Goal: Information Seeking & Learning: Learn about a topic

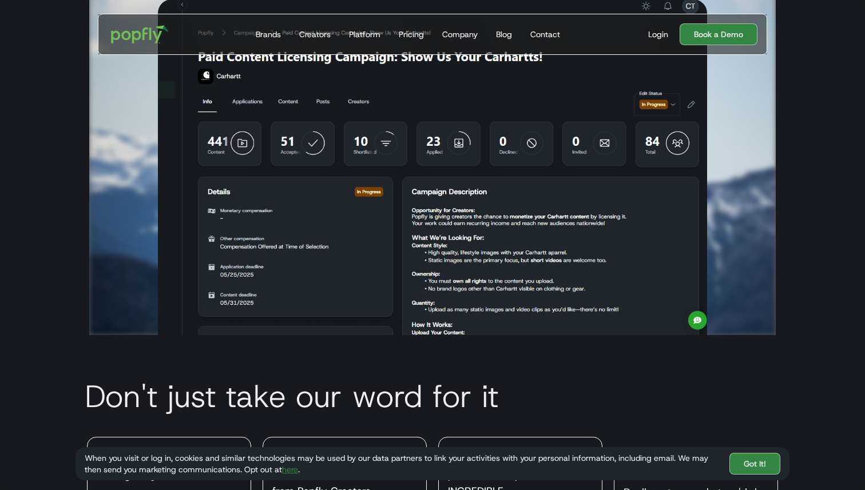
scroll to position [2806, 0]
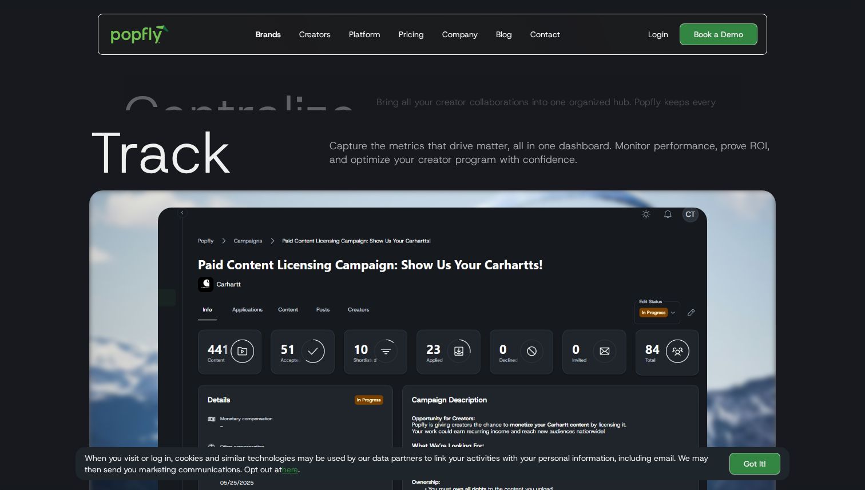
click at [280, 38] on div "Brands" at bounding box center [268, 34] width 25 height 11
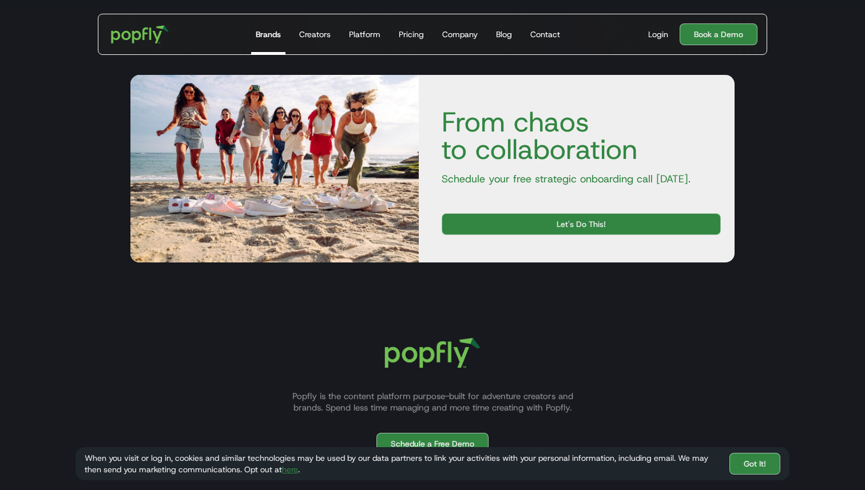
scroll to position [2001, 0]
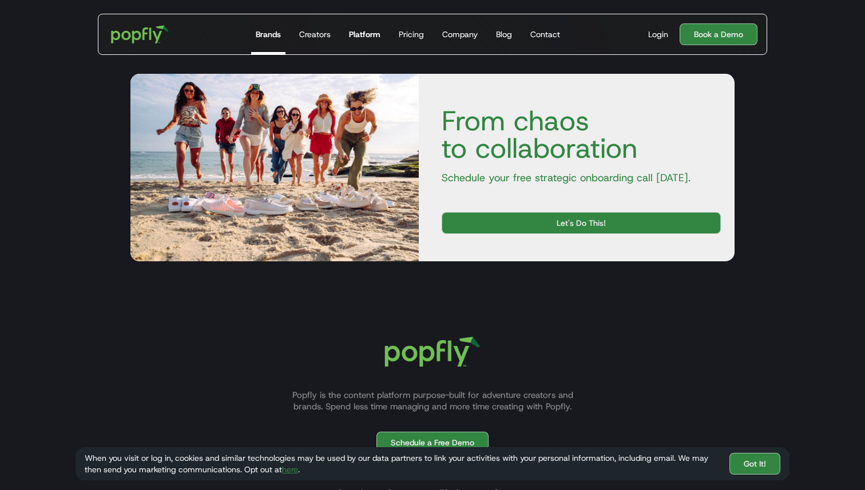
click at [359, 38] on div "Platform" at bounding box center [364, 34] width 31 height 11
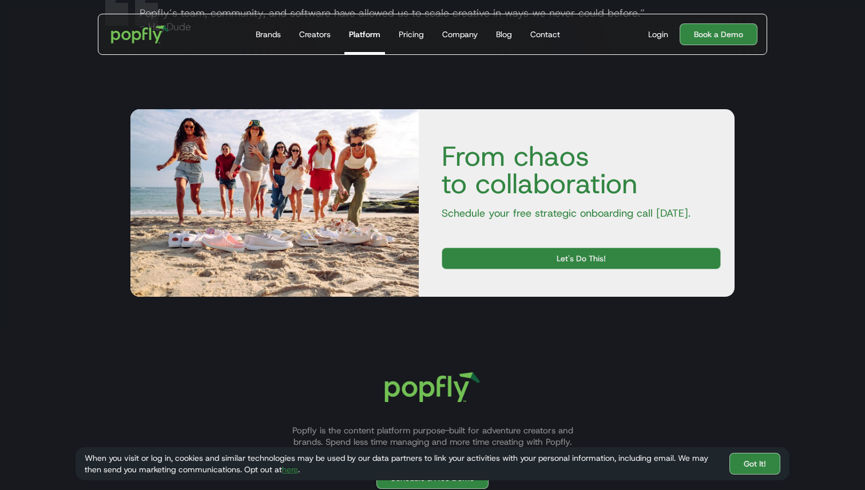
scroll to position [2026, 0]
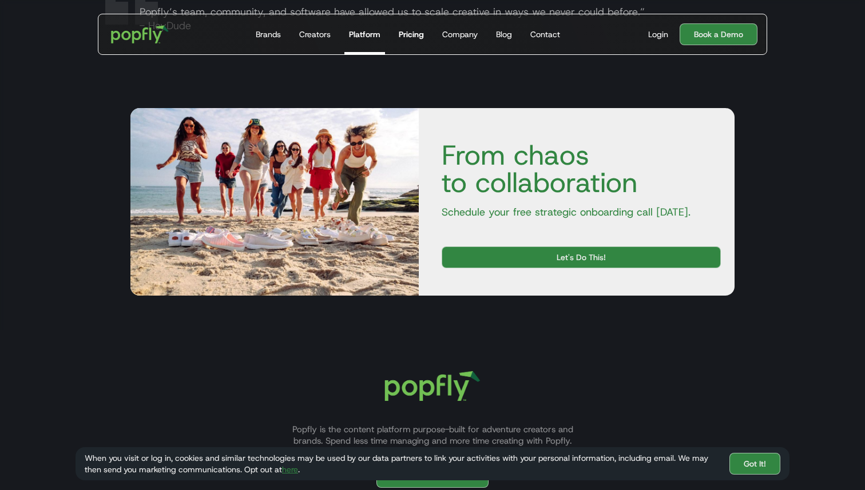
click at [417, 33] on div "Pricing" at bounding box center [411, 34] width 25 height 11
